Goal: Task Accomplishment & Management: Manage account settings

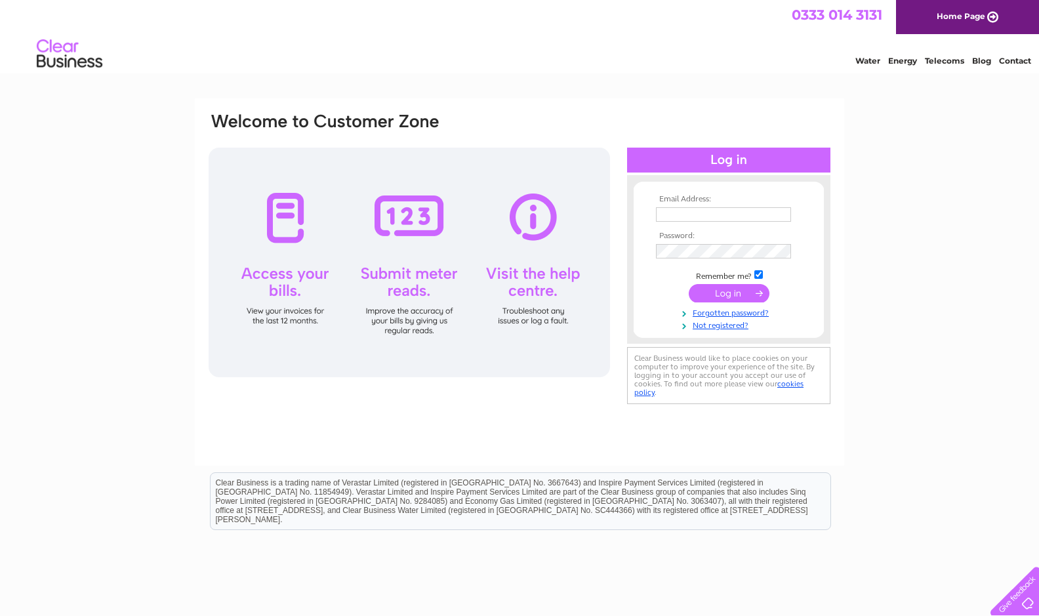
type input "c.gracie@hotmail.co.uk"
drag, startPoint x: 768, startPoint y: 212, endPoint x: 582, endPoint y: 191, distance: 187.4
click at [584, 191] on div "Email Address: c.gracie@hotmail.co.uk Password:" at bounding box center [519, 259] width 624 height 297
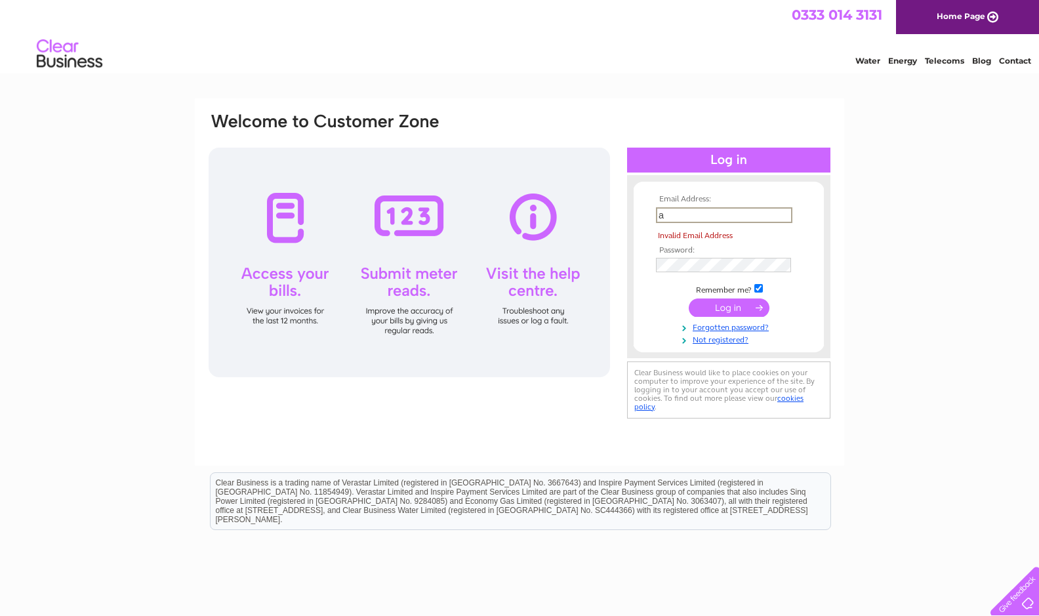
type input "aurak2020@gmail.com"
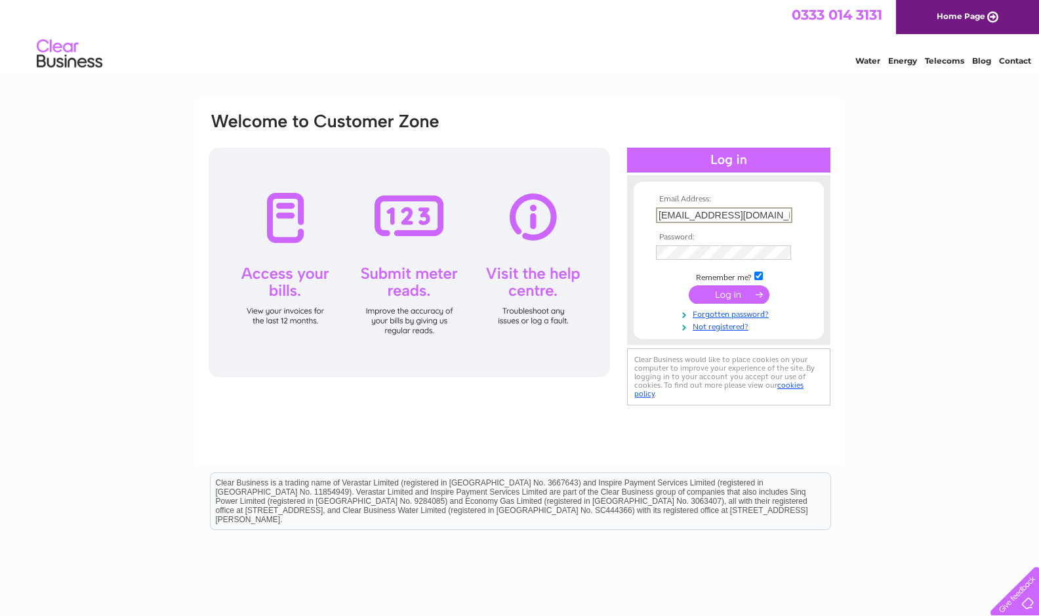
click at [734, 300] on input "submit" at bounding box center [728, 294] width 81 height 18
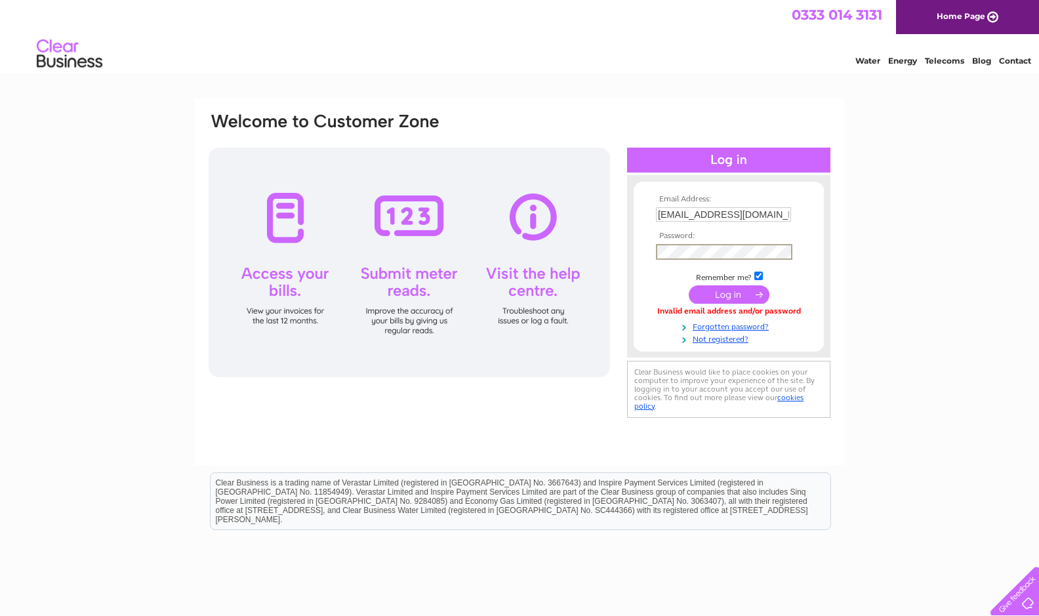
click at [727, 290] on input "submit" at bounding box center [728, 294] width 81 height 18
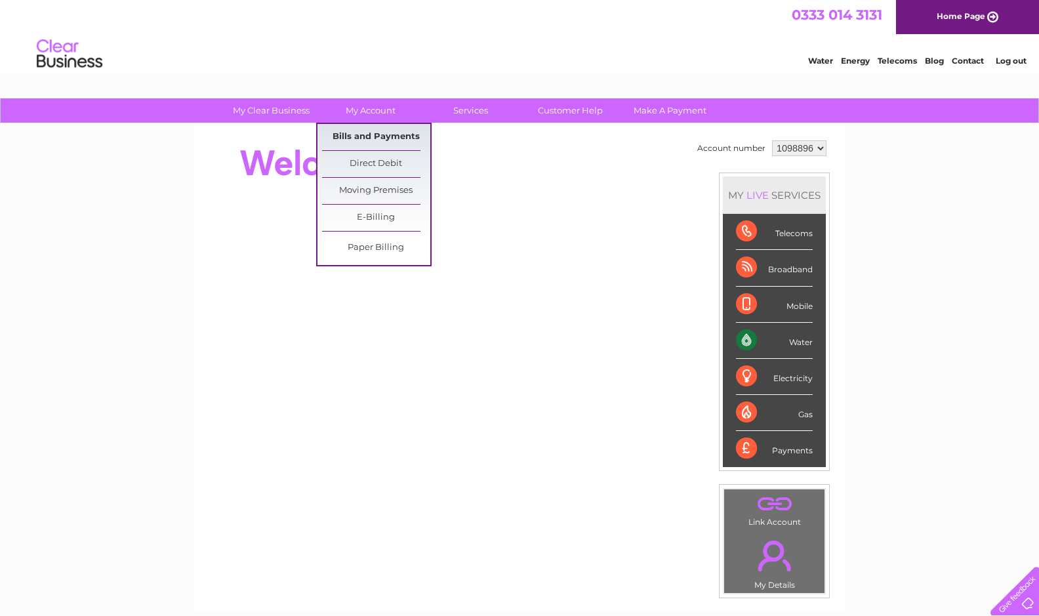
click at [378, 131] on link "Bills and Payments" at bounding box center [376, 137] width 108 height 26
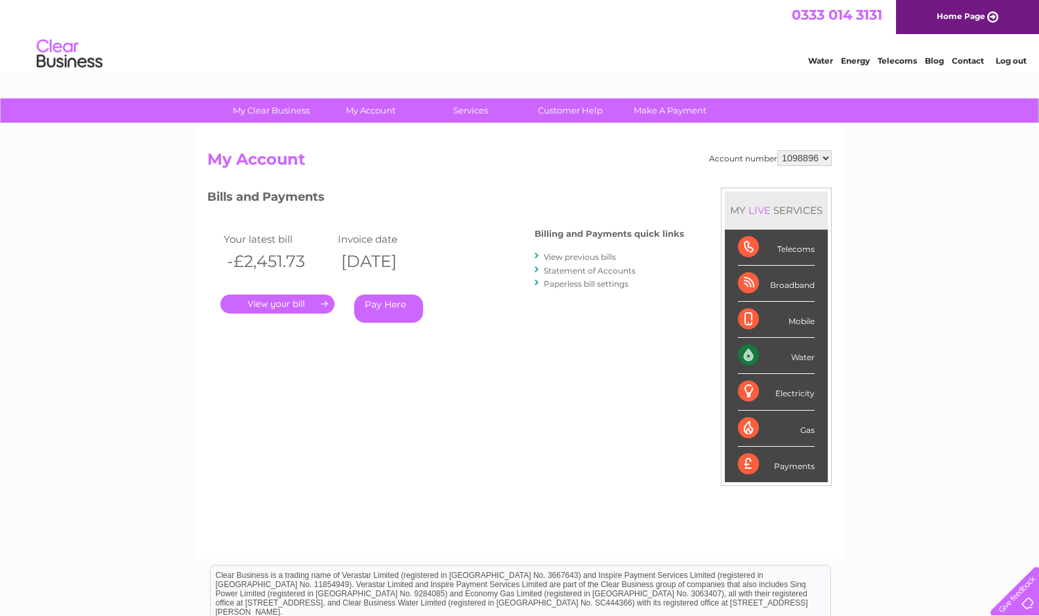
click at [599, 256] on link "View previous bills" at bounding box center [580, 257] width 72 height 10
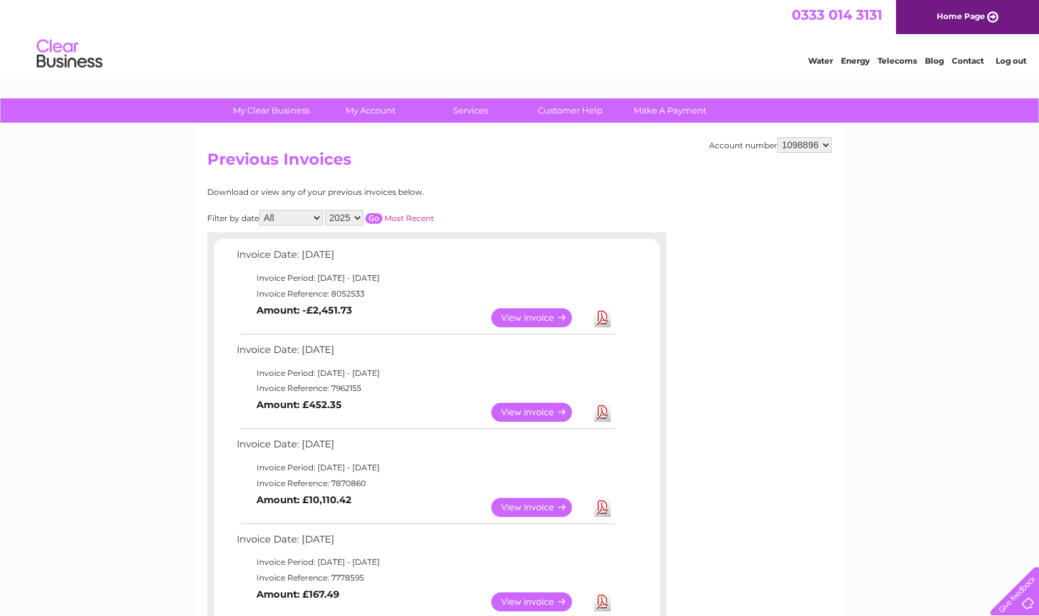
scroll to position [92, 0]
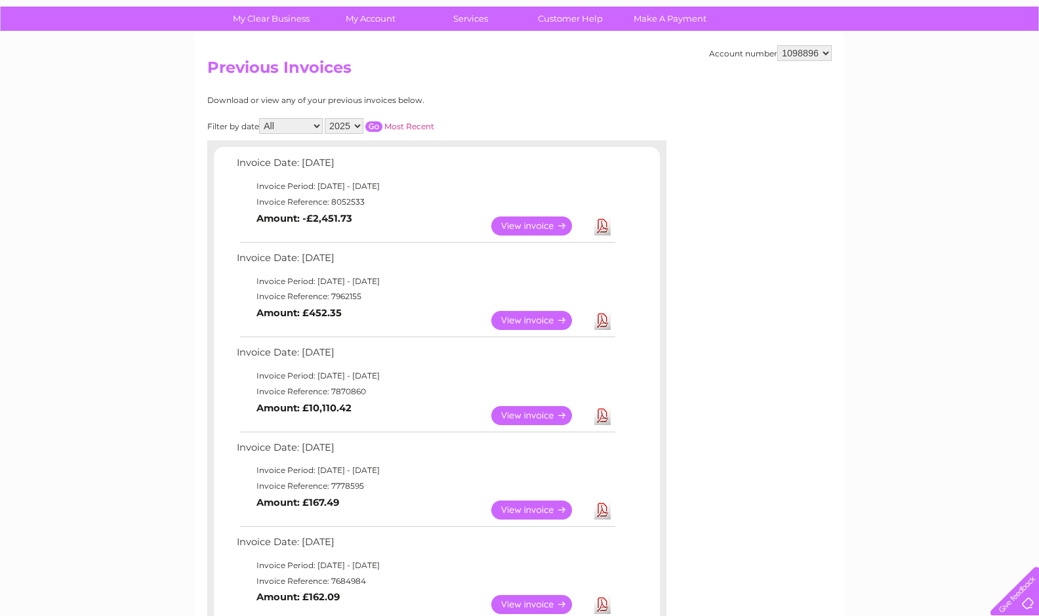
click at [361, 119] on select "2025 2024 2023 2022" at bounding box center [344, 126] width 39 height 16
select select "2023"
click at [327, 118] on select "2025 2024 2023 2022" at bounding box center [344, 126] width 39 height 16
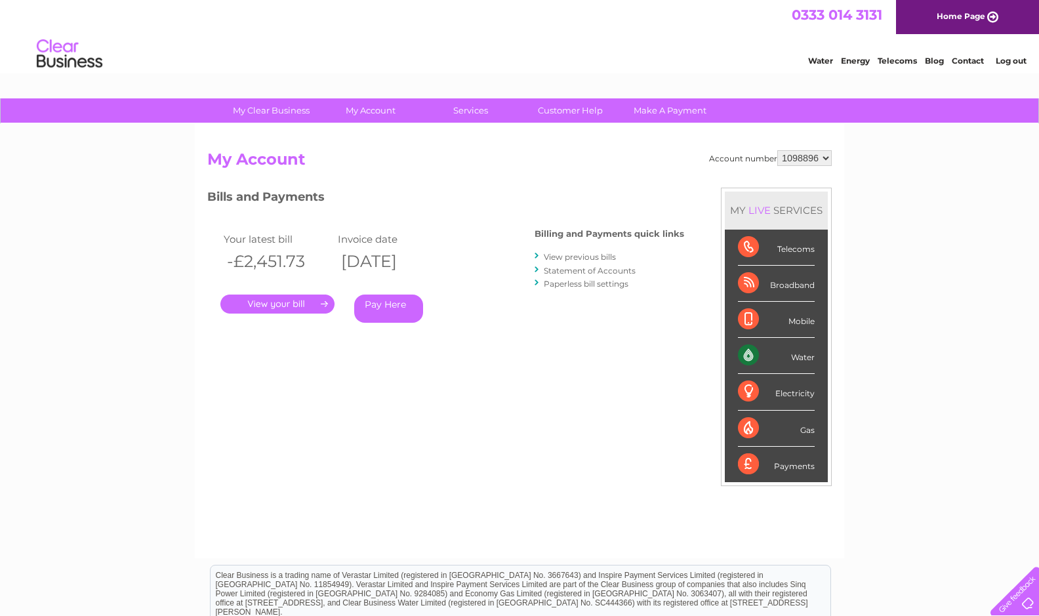
click at [570, 271] on link "Statement of Accounts" at bounding box center [590, 271] width 92 height 10
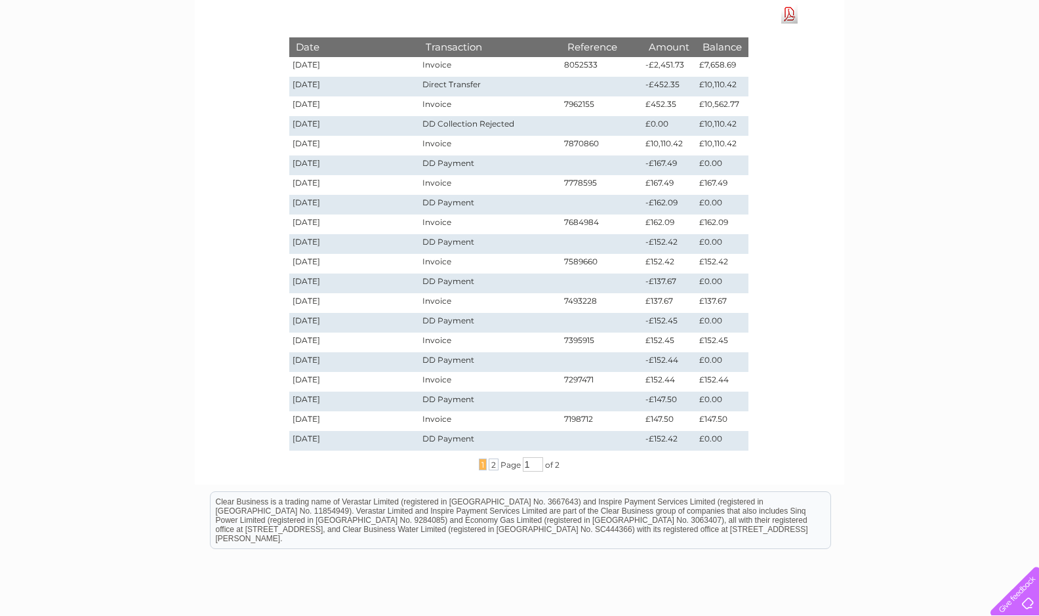
scroll to position [184, 0]
click at [493, 463] on span "2" at bounding box center [494, 463] width 10 height 12
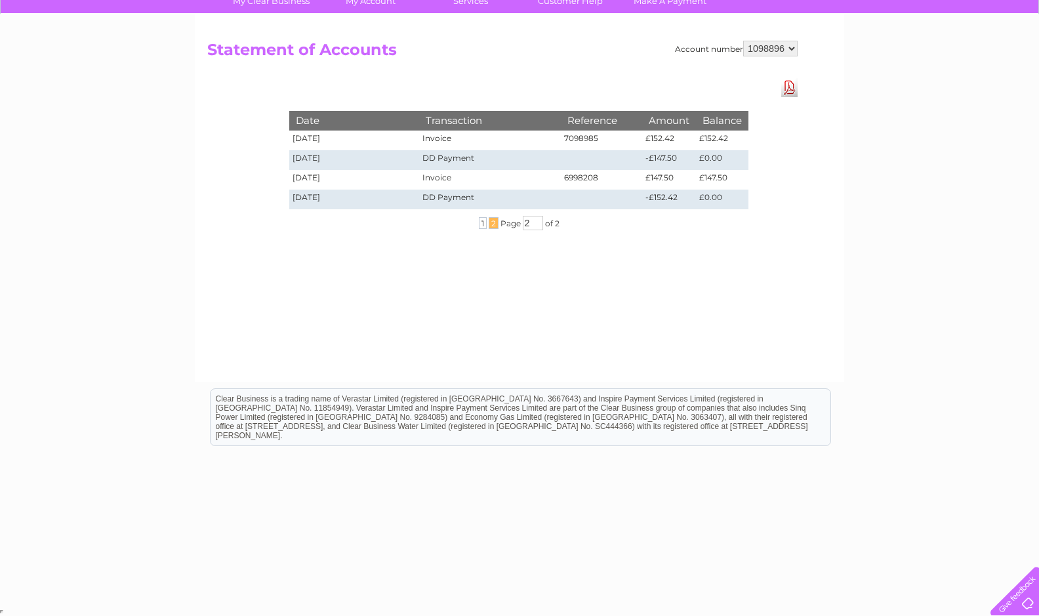
scroll to position [110, 0]
click at [480, 222] on span "1" at bounding box center [483, 223] width 8 height 12
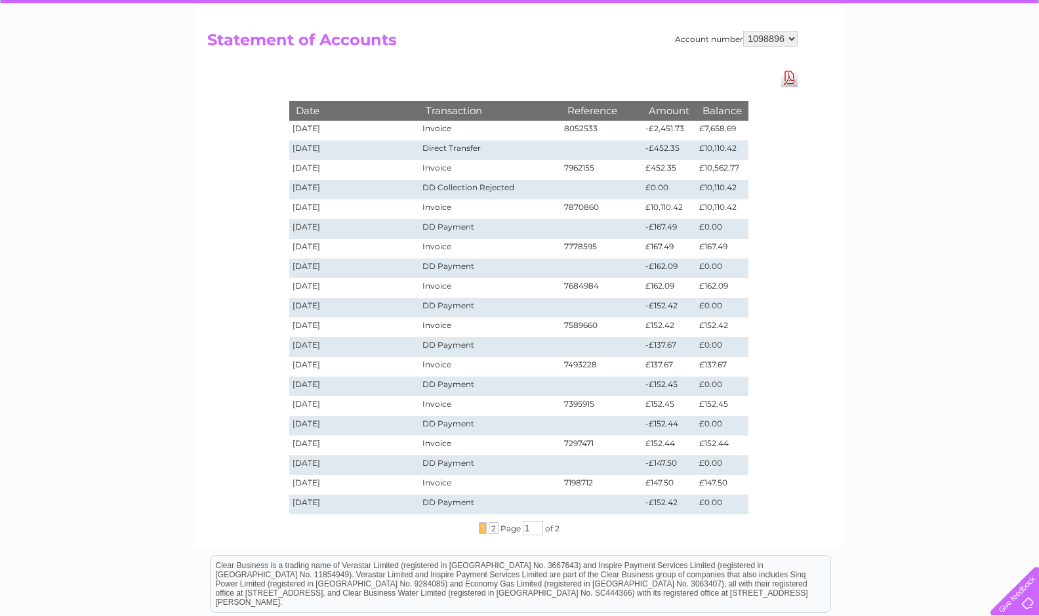
scroll to position [100, 0]
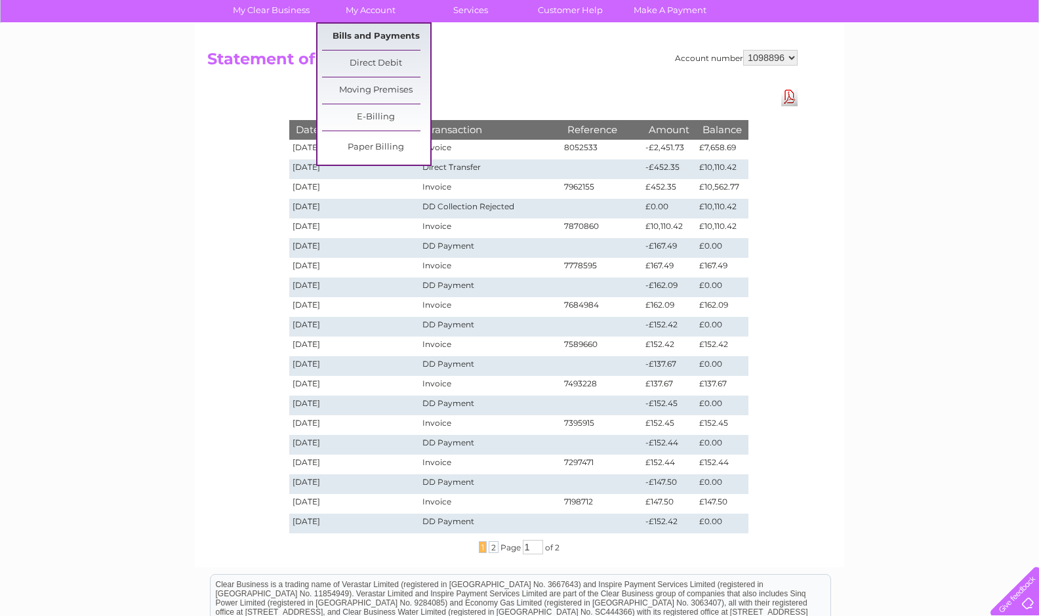
click at [389, 39] on link "Bills and Payments" at bounding box center [376, 37] width 108 height 26
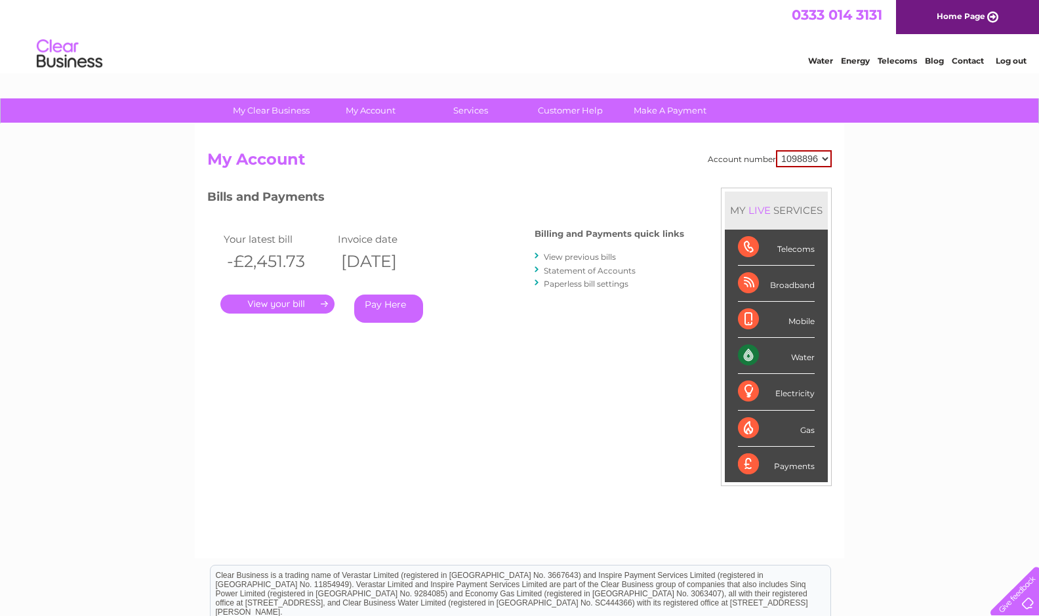
click at [588, 258] on link "View previous bills" at bounding box center [580, 257] width 72 height 10
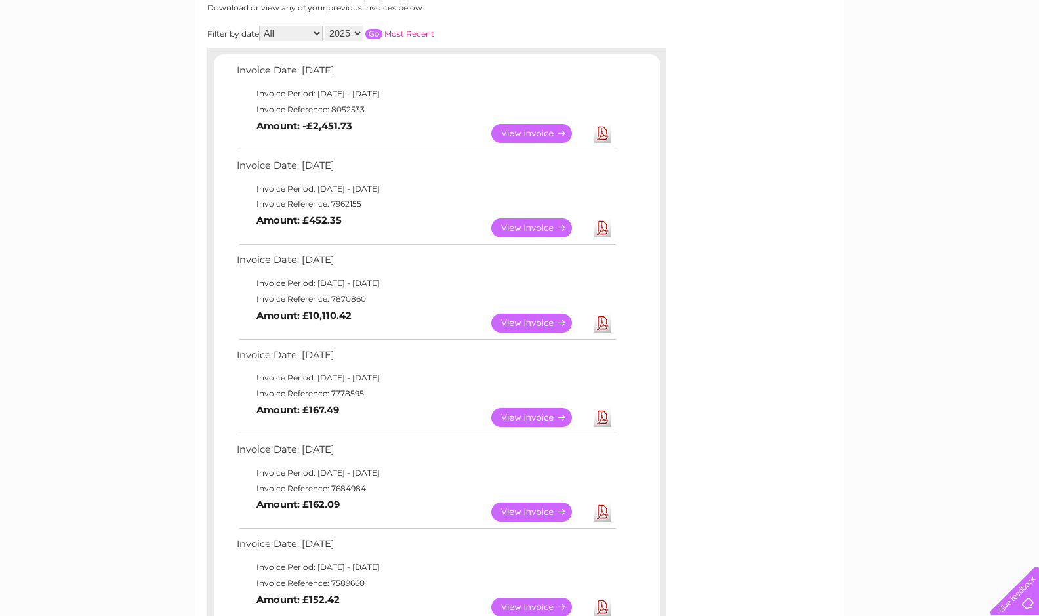
scroll to position [184, 0]
click at [532, 418] on link "View" at bounding box center [539, 417] width 96 height 19
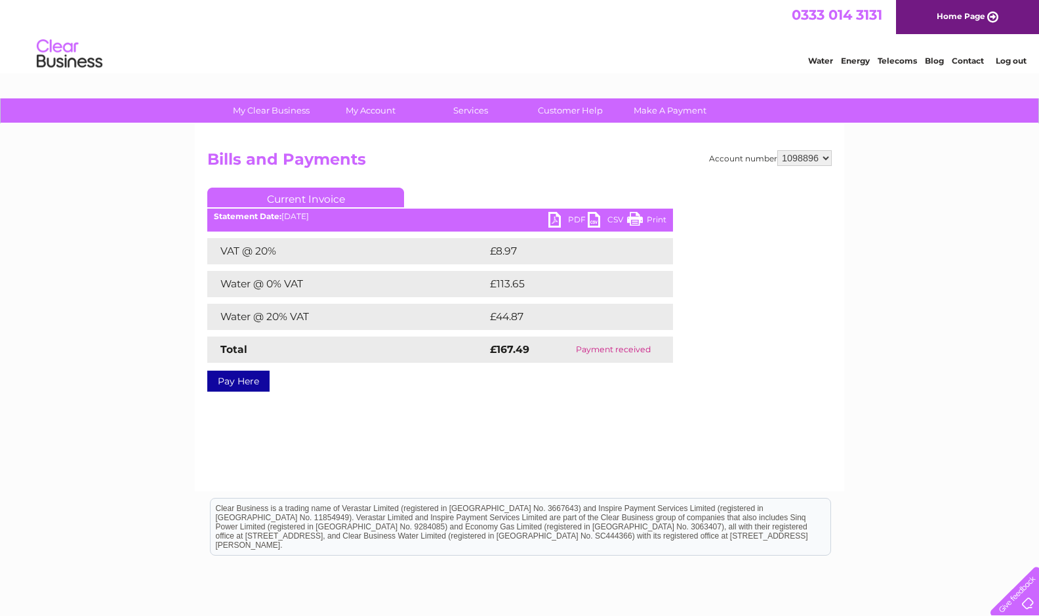
click at [573, 221] on link "PDF" at bounding box center [567, 221] width 39 height 19
